Goal: Information Seeking & Learning: Understand process/instructions

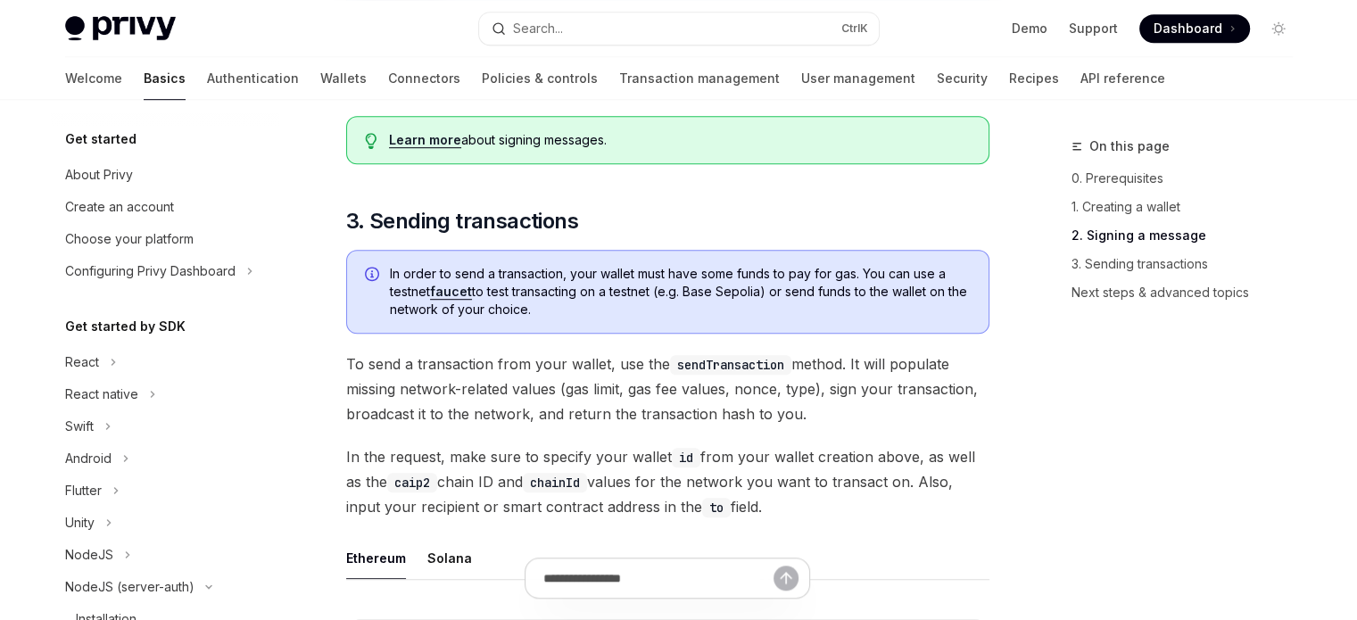
scroll to position [323, 0]
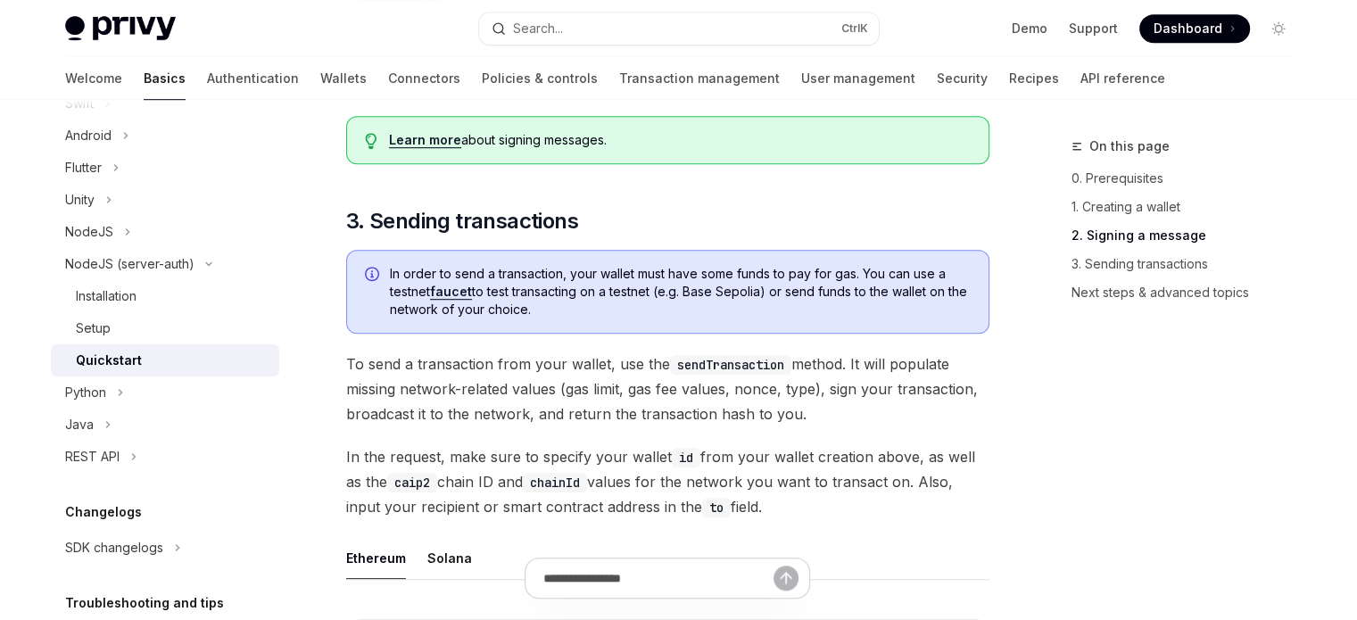
type textarea "*"
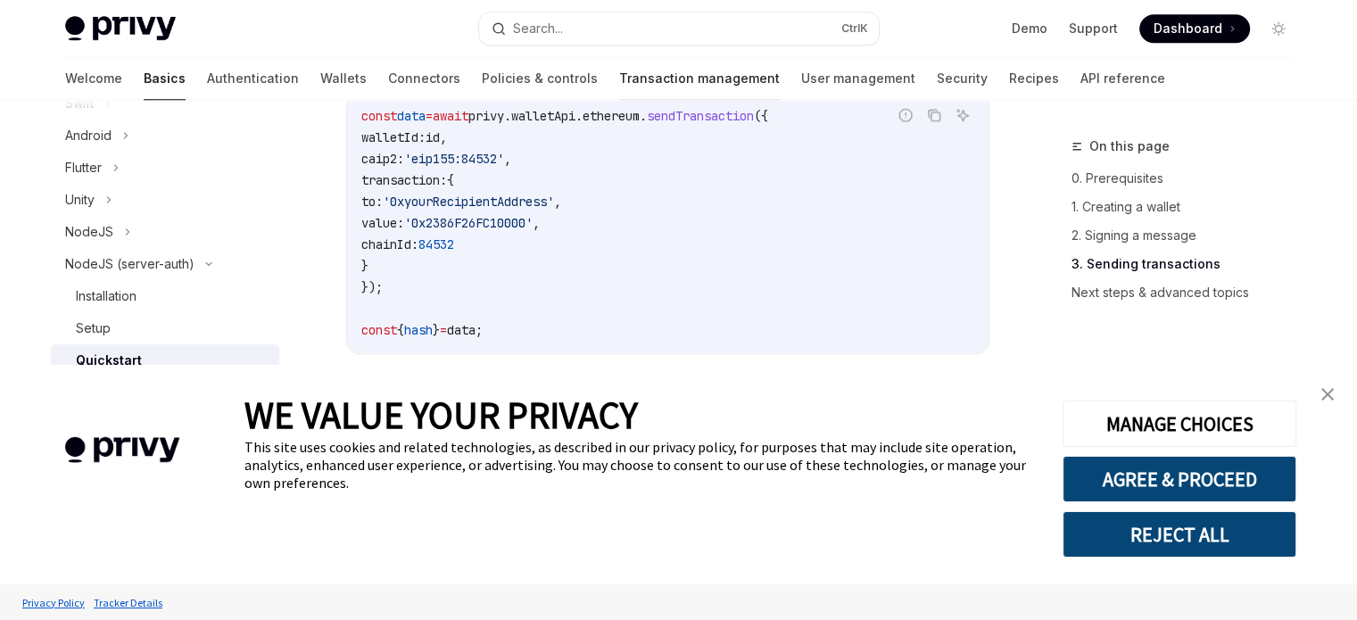
scroll to position [1695, 0]
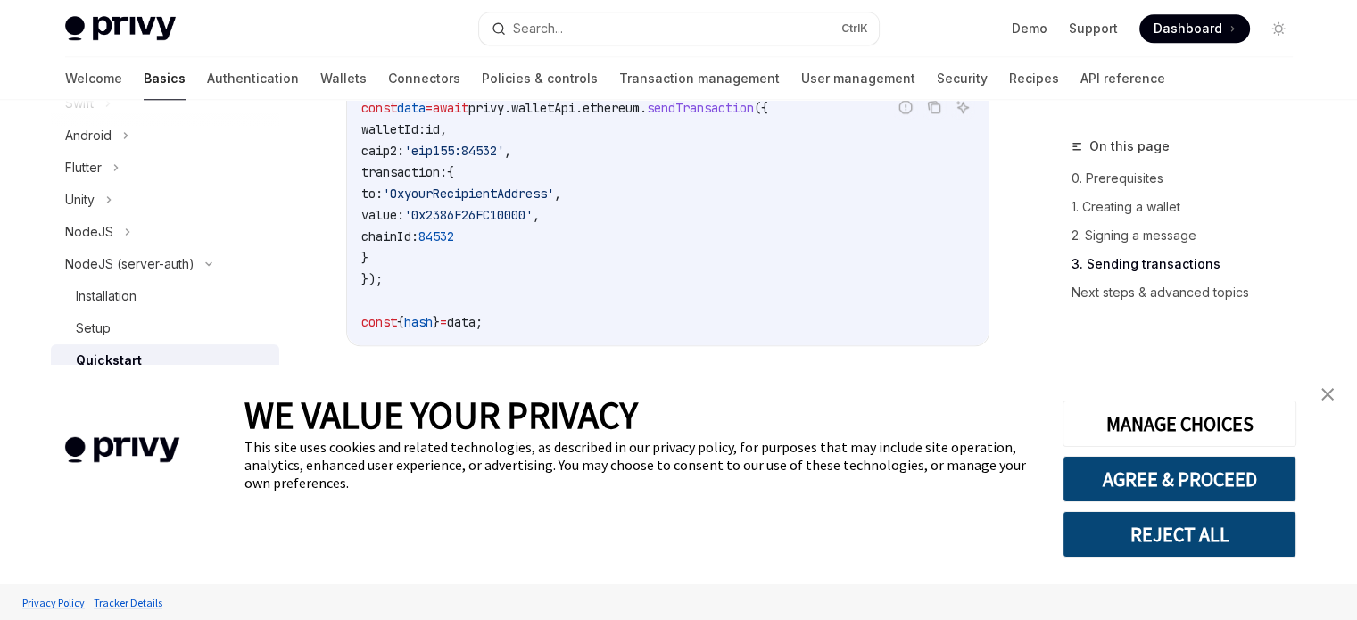
click at [1341, 388] on link "close banner" at bounding box center [1327, 394] width 36 height 36
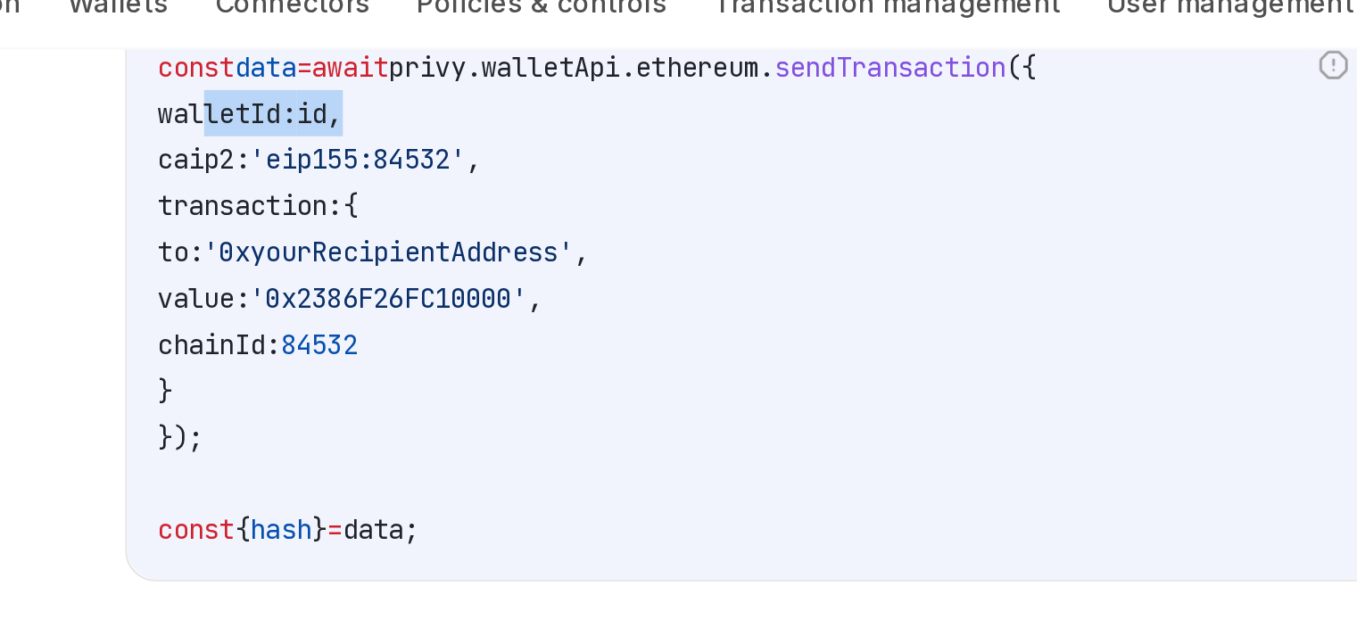
drag, startPoint x: 384, startPoint y: 125, endPoint x: 485, endPoint y: 131, distance: 101.0
click at [485, 131] on code "const data = await privy . walletApi . ethereum . sendTransaction ({ walletId: …" at bounding box center [667, 214] width 613 height 235
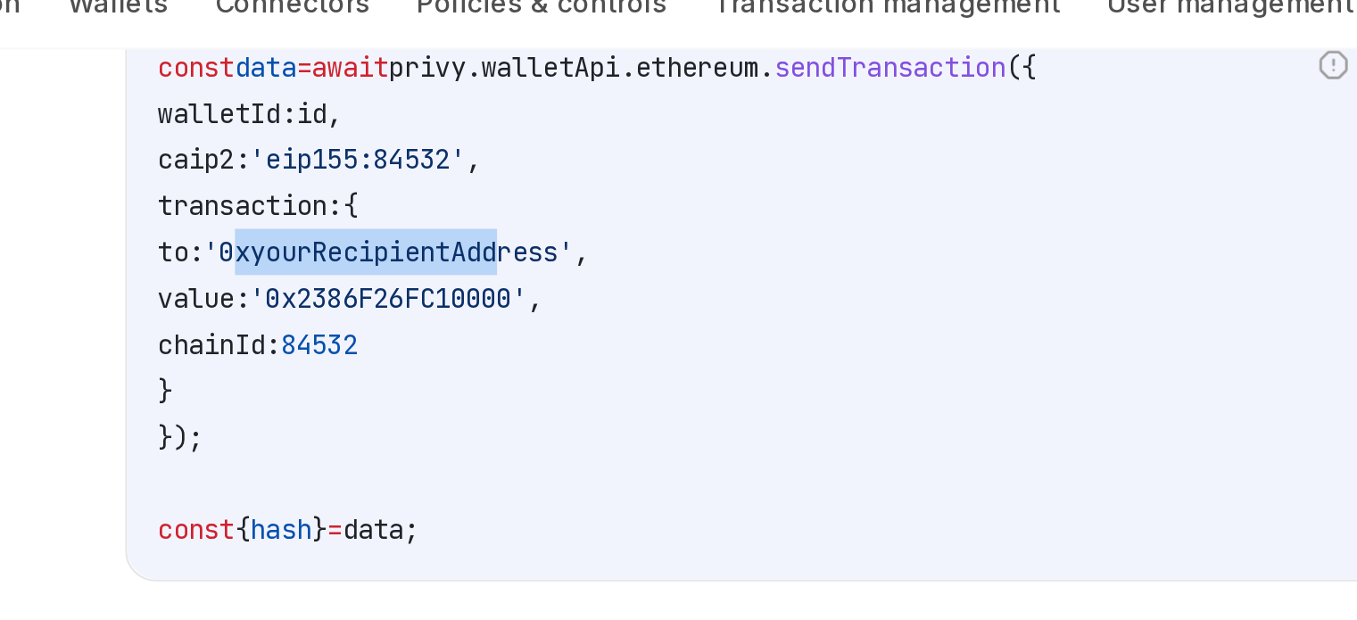
drag, startPoint x: 426, startPoint y: 198, endPoint x: 554, endPoint y: 193, distance: 127.7
click at [554, 193] on span "'0xyourRecipientAddress'" at bounding box center [468, 194] width 171 height 16
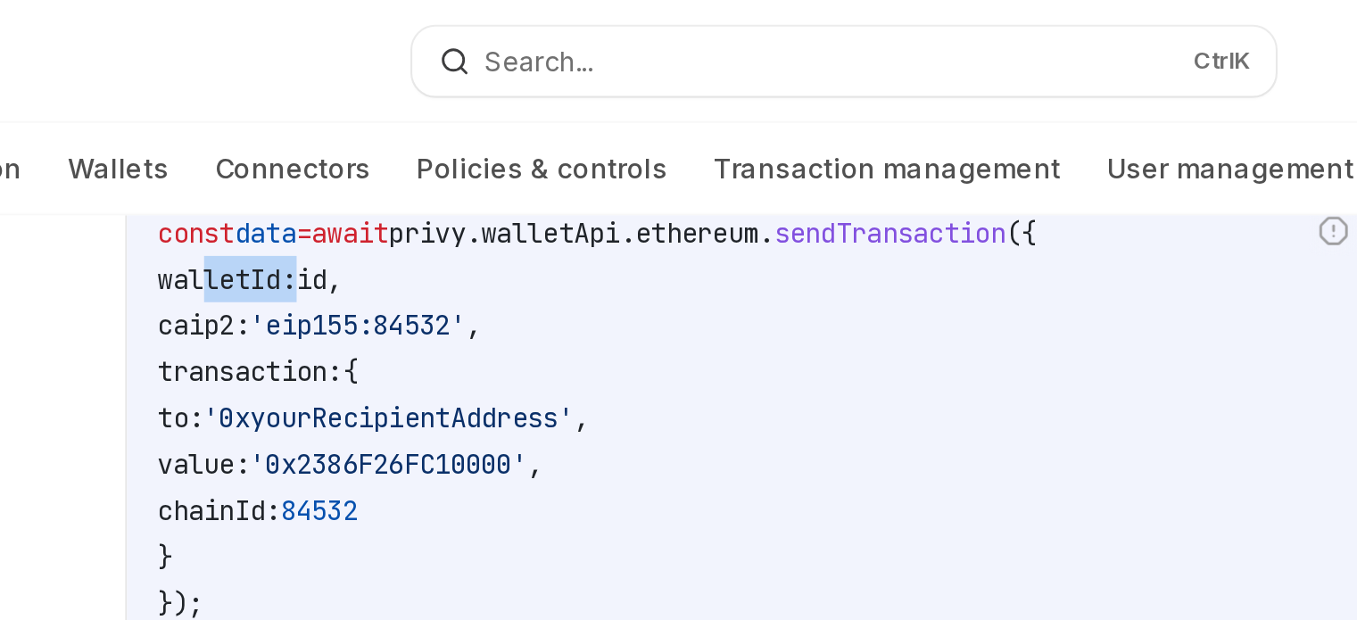
drag, startPoint x: 380, startPoint y: 134, endPoint x: 429, endPoint y: 132, distance: 49.1
click at [425, 132] on span "walletId:" at bounding box center [393, 129] width 64 height 16
drag, startPoint x: 431, startPoint y: 208, endPoint x: 479, endPoint y: 193, distance: 50.5
click at [479, 193] on code "const data = await privy . walletApi . ethereum . sendTransaction ({ walletId: …" at bounding box center [667, 214] width 613 height 235
click at [479, 193] on span "'0xyourRecipientAddress'" at bounding box center [468, 194] width 171 height 16
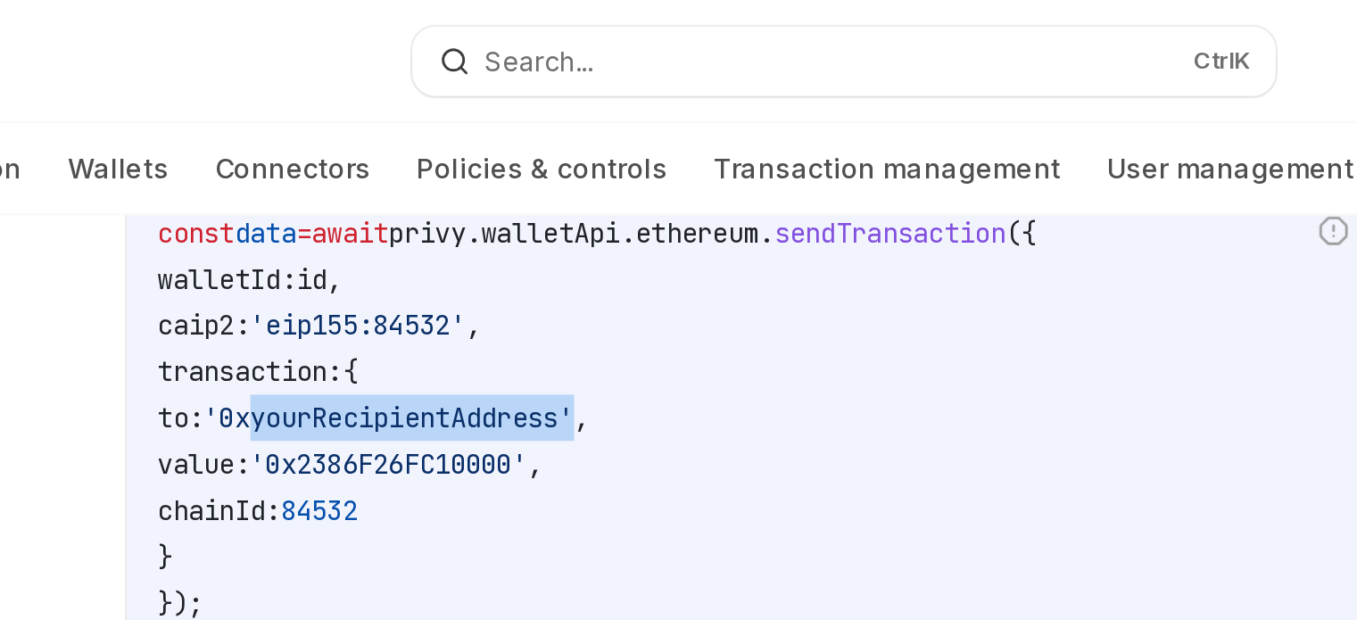
drag, startPoint x: 439, startPoint y: 189, endPoint x: 594, endPoint y: 195, distance: 155.3
click at [554, 195] on span "'0xyourRecipientAddress'" at bounding box center [468, 194] width 171 height 16
click at [450, 193] on span "'0xyourRecipientAddress'" at bounding box center [468, 194] width 171 height 16
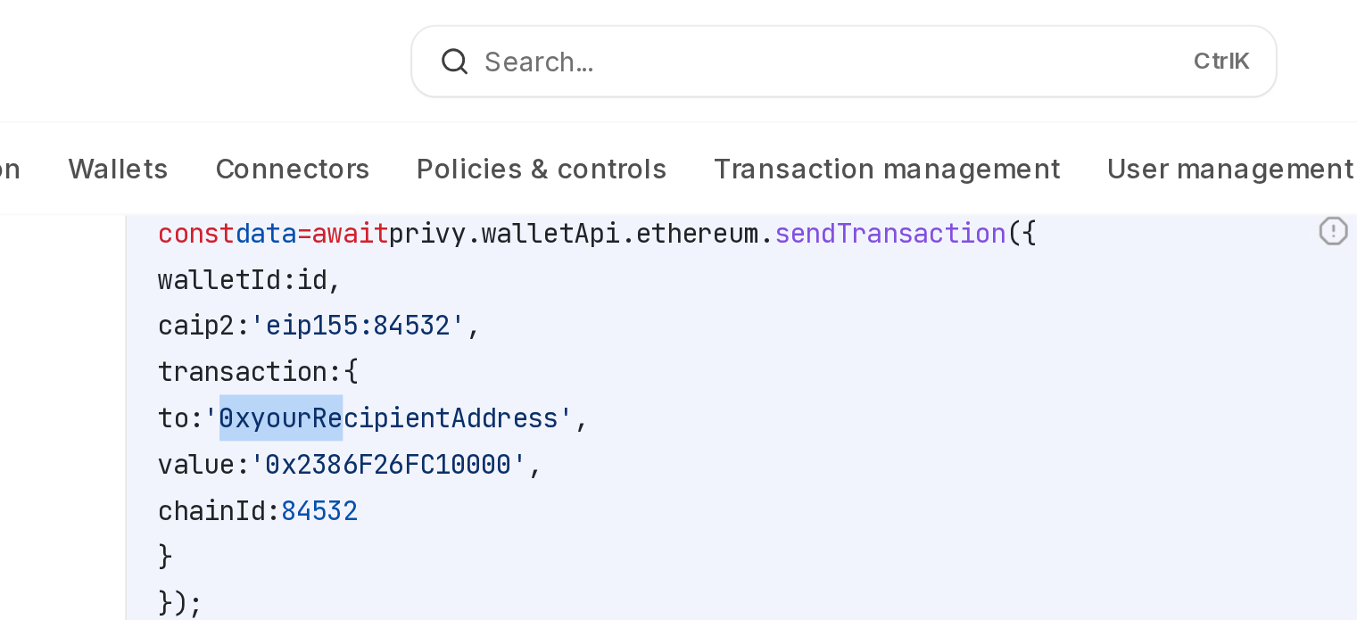
drag, startPoint x: 424, startPoint y: 189, endPoint x: 483, endPoint y: 204, distance: 60.8
click at [483, 202] on span "'0xyourRecipientAddress'" at bounding box center [468, 194] width 171 height 16
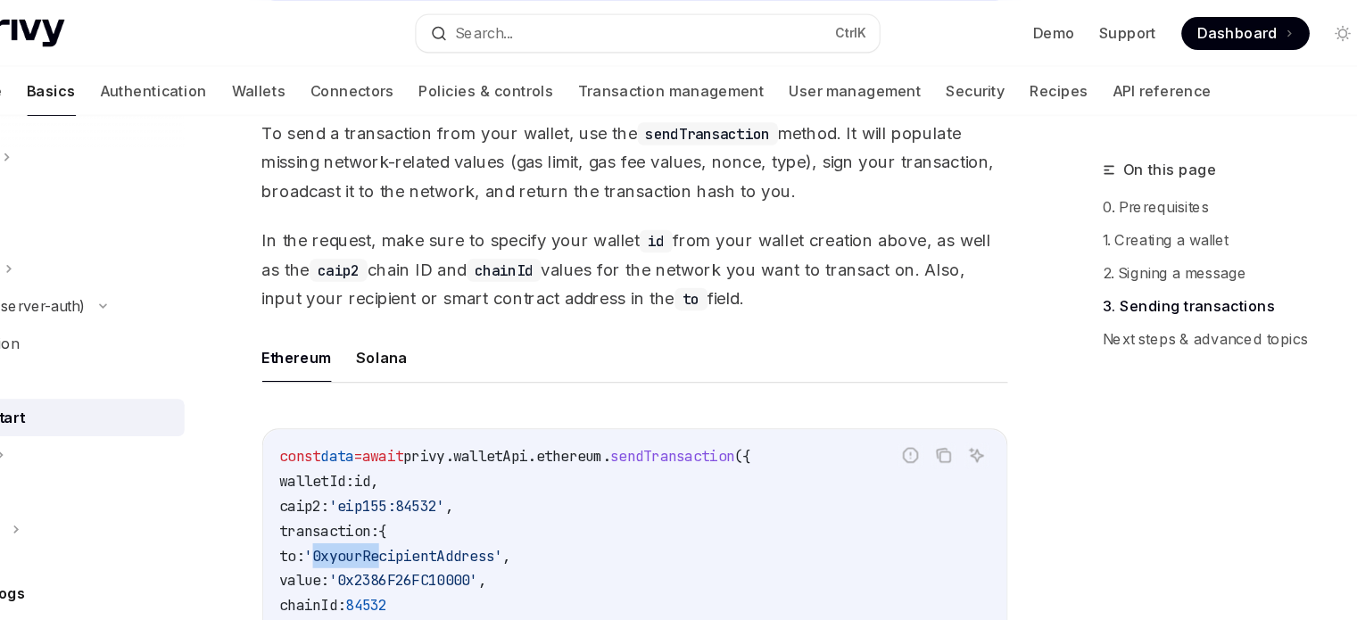
scroll to position [1387, 0]
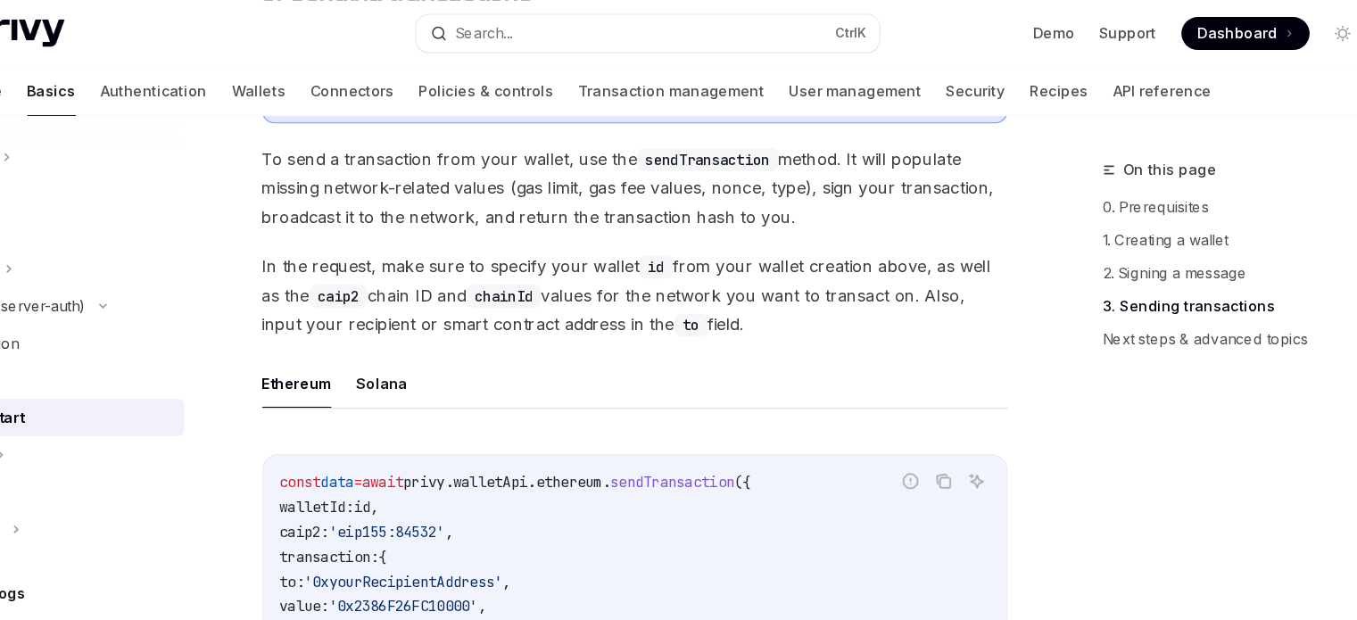
click at [655, 257] on span "In the request, make sure to specify your wallet id from your wallet creation a…" at bounding box center [667, 254] width 643 height 75
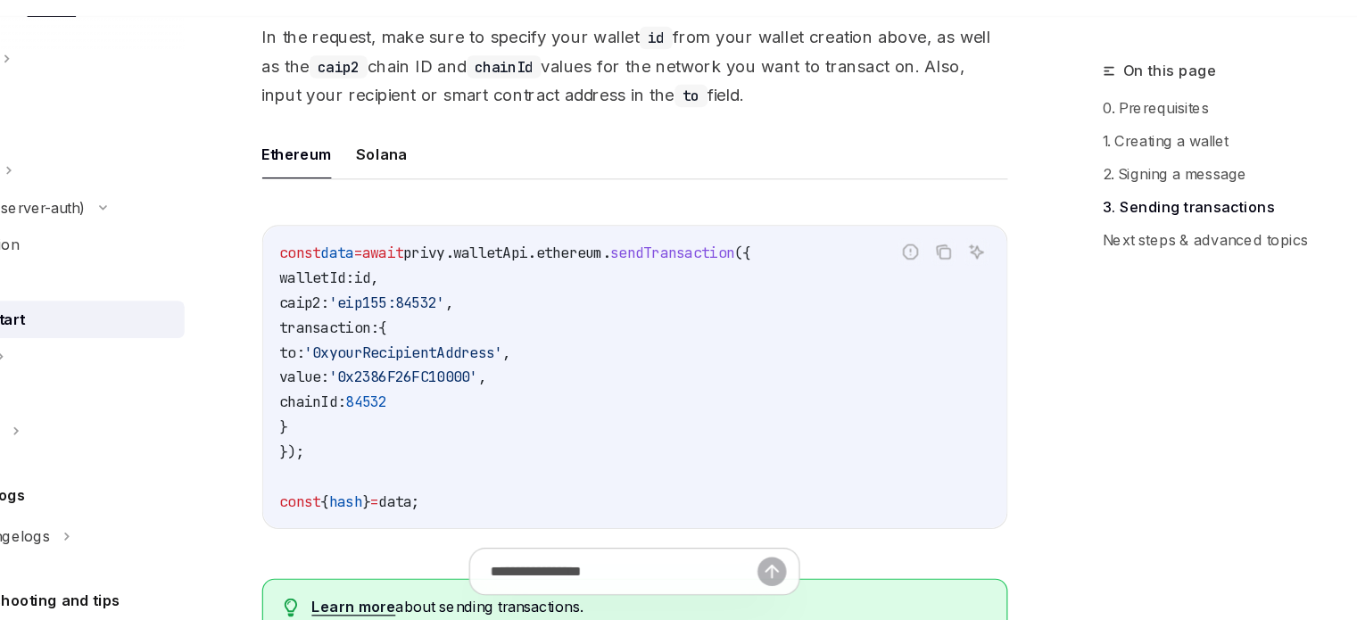
scroll to position [1532, 0]
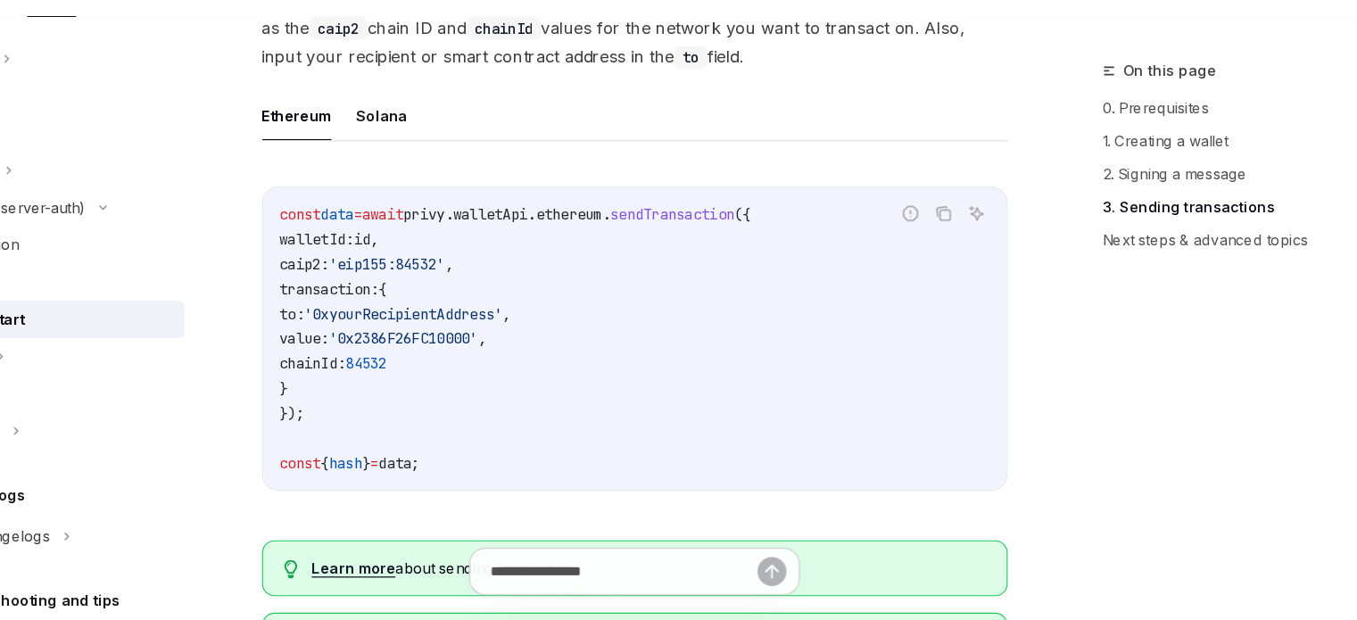
drag, startPoint x: 420, startPoint y: 426, endPoint x: 392, endPoint y: 341, distance: 90.0
click at [392, 341] on code "const data = await privy . walletApi . ethereum . sendTransaction ({ walletId: …" at bounding box center [667, 377] width 613 height 235
click at [693, 270] on span "sendTransaction" at bounding box center [700, 270] width 107 height 16
copy span "sendTransaction"
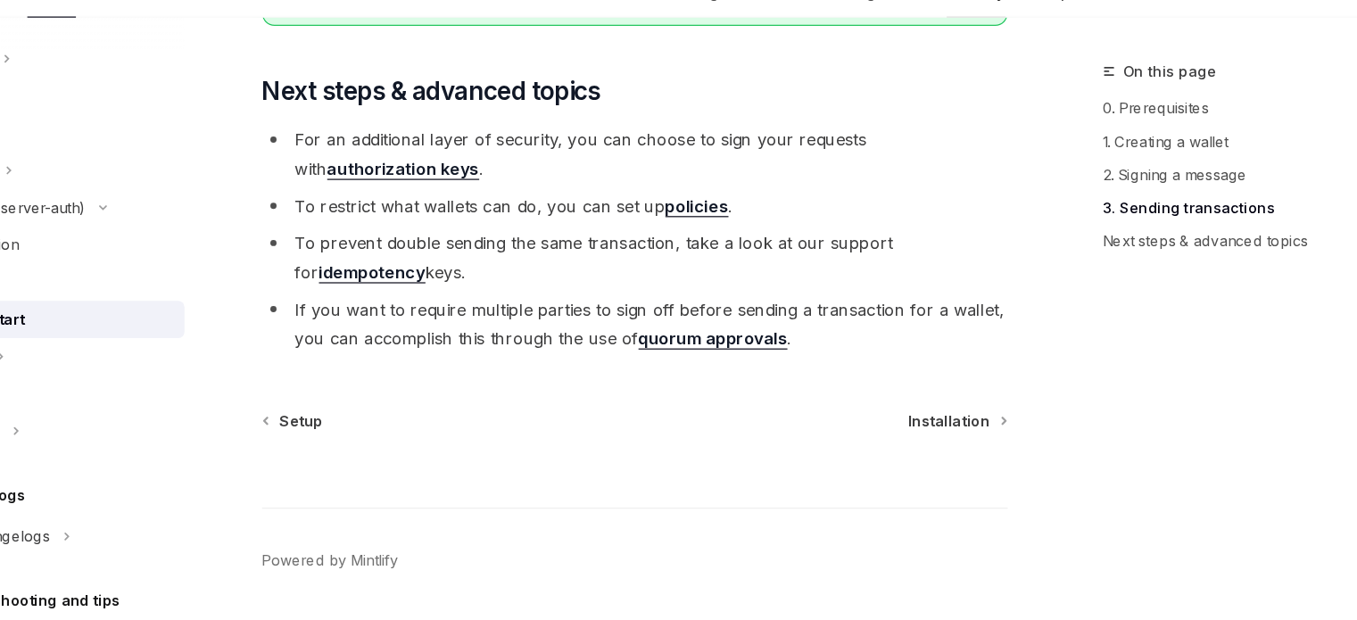
scroll to position [339, 0]
